Goal: Find specific page/section: Find specific page/section

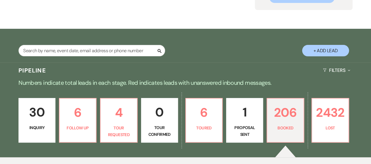
scroll to position [59, 0]
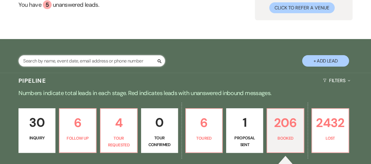
click at [86, 62] on input "text" at bounding box center [91, 60] width 146 height 11
type input "[PERSON_NAME]"
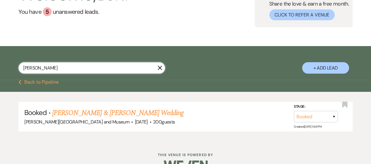
scroll to position [59, 0]
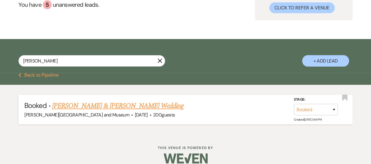
click at [100, 105] on link "[PERSON_NAME] & [PERSON_NAME] Wedding" at bounding box center [117, 105] width 131 height 11
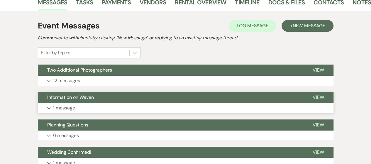
scroll to position [117, 0]
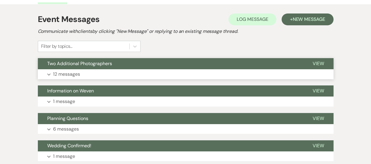
click at [92, 75] on button "Expand 12 messages" at bounding box center [185, 74] width 295 height 10
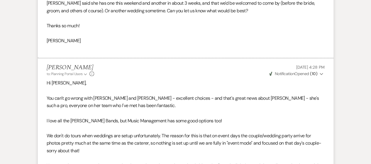
scroll to position [586, 0]
